Goal: Information Seeking & Learning: Understand process/instructions

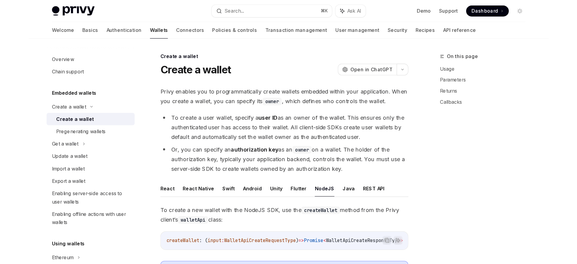
scroll to position [118, 0]
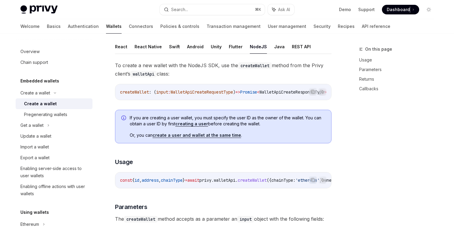
type textarea "*"
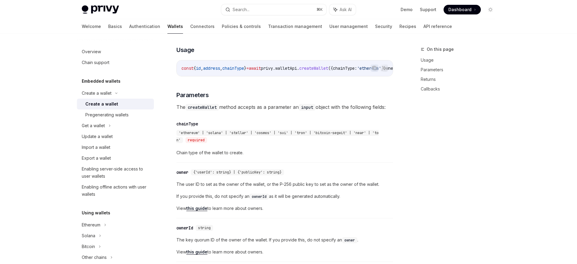
scroll to position [252, 0]
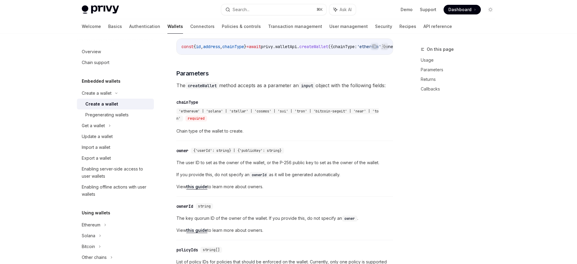
click at [403, 143] on div "On this page Usage Parameters Returns Callbacks Create a wallet Create a wallet…" at bounding box center [288, 241] width 423 height 919
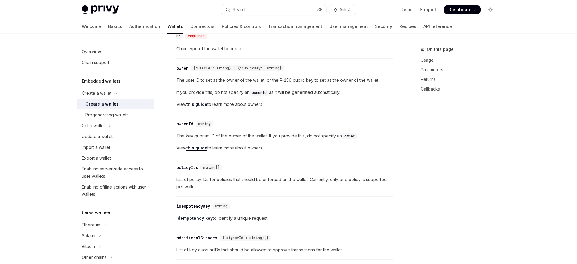
scroll to position [447, 0]
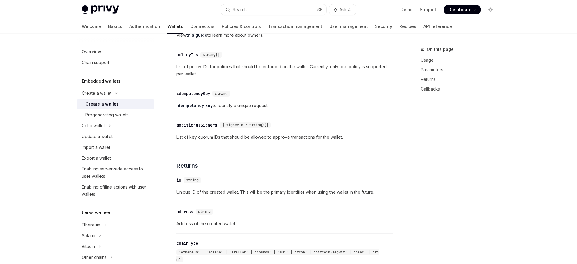
click at [325, 141] on span "List of key quorum IDs that should be allowed to approve transactions for the w…" at bounding box center [284, 136] width 217 height 7
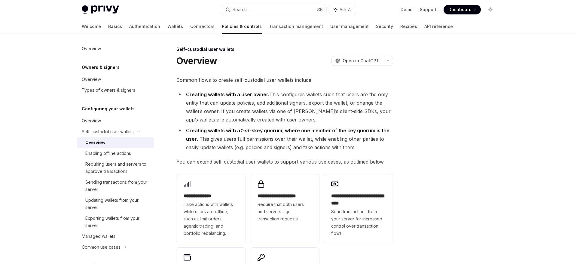
click at [323, 95] on li "Creating wallets with a user owner. This configures wallets such that users are…" at bounding box center [284, 107] width 217 height 34
click at [435, 154] on div at bounding box center [453, 155] width 91 height 218
